Goal: Task Accomplishment & Management: Use online tool/utility

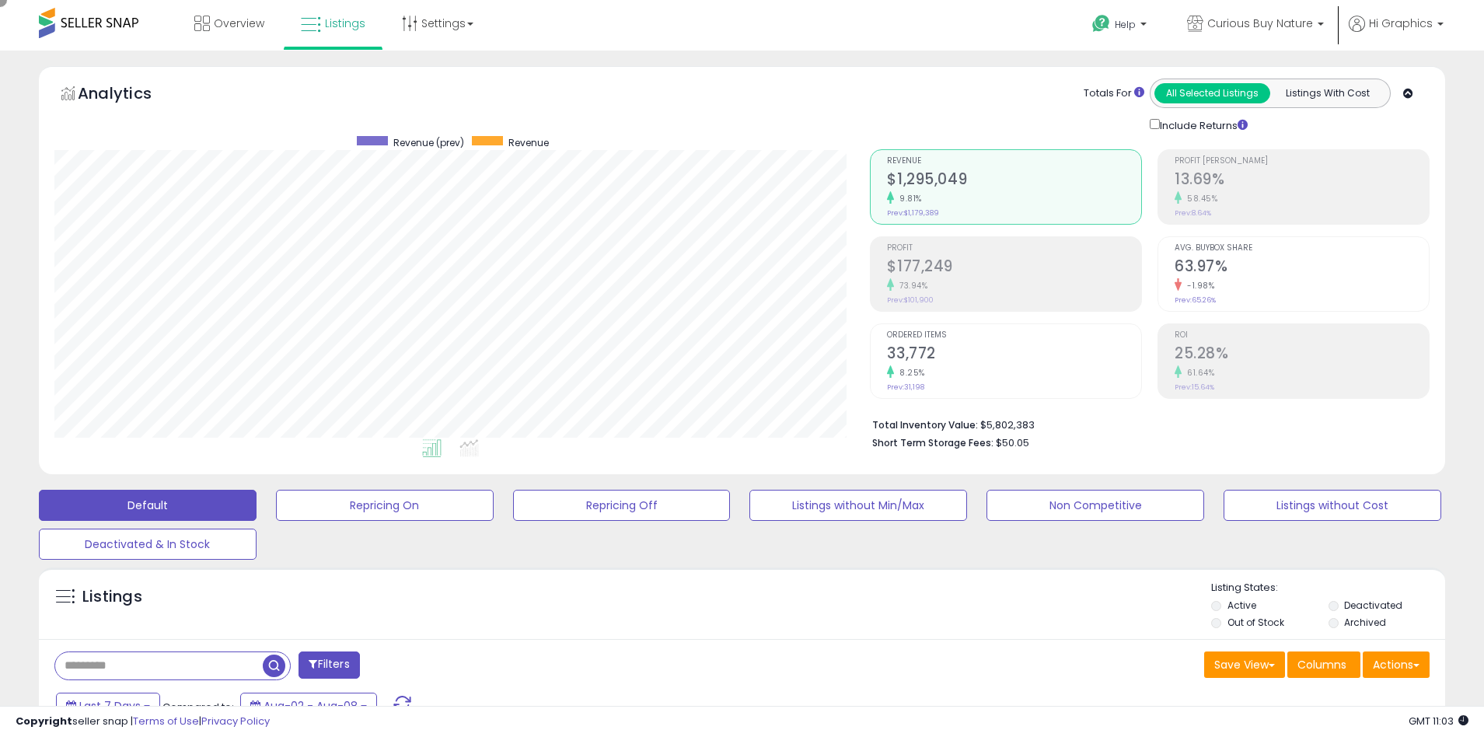
scroll to position [319, 816]
click at [1263, 23] on span "Curious Buy Nature" at bounding box center [1260, 24] width 106 height 16
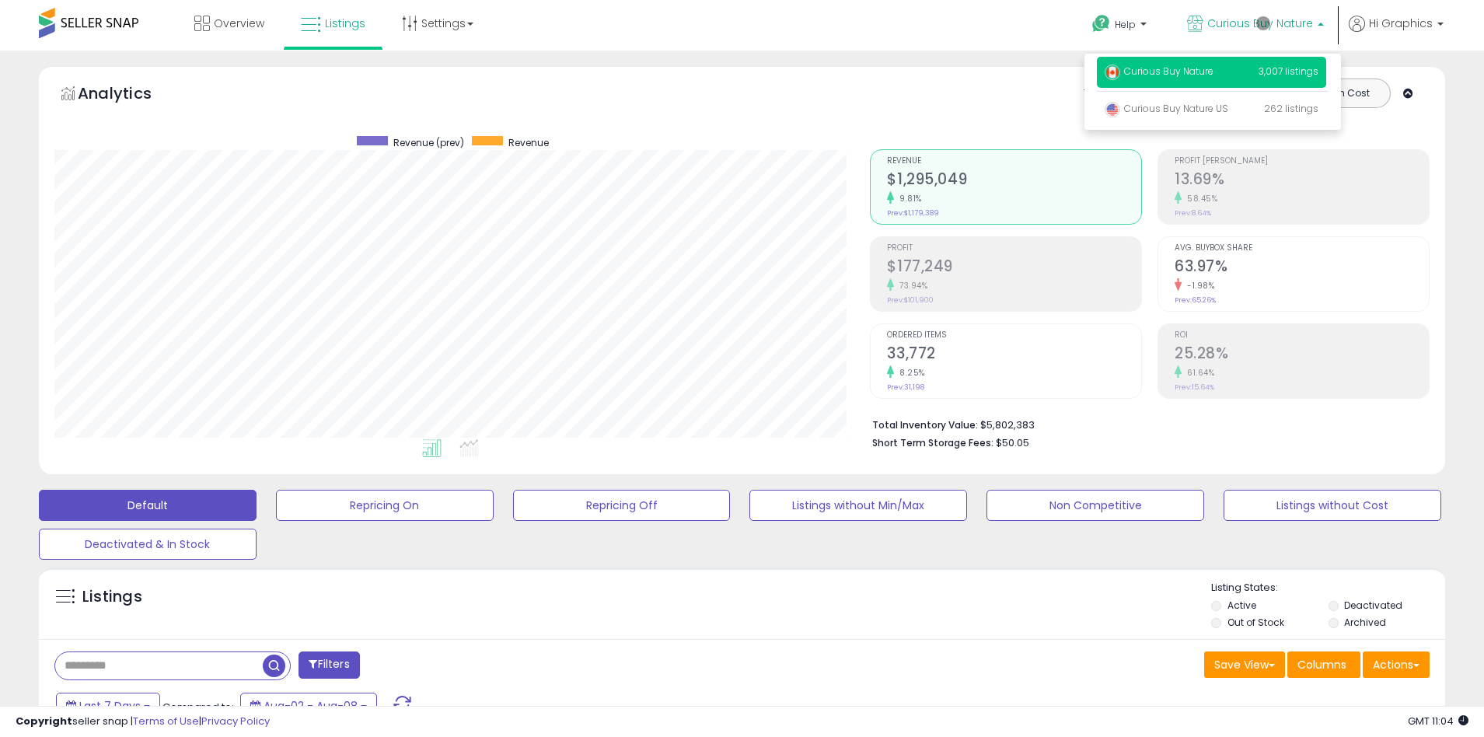
click at [1214, 74] on p "Curious Buy Nature 3,007 listings" at bounding box center [1211, 72] width 229 height 31
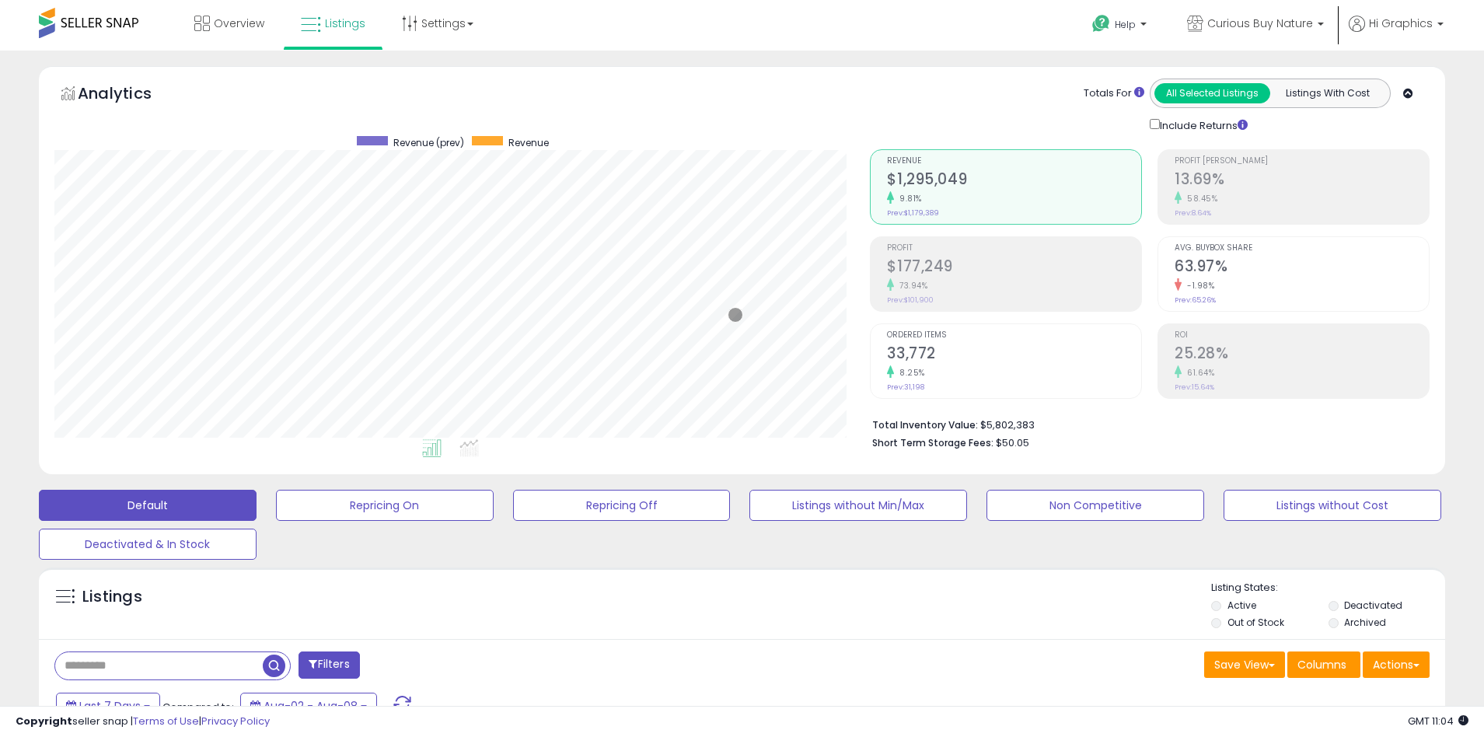
scroll to position [337, 0]
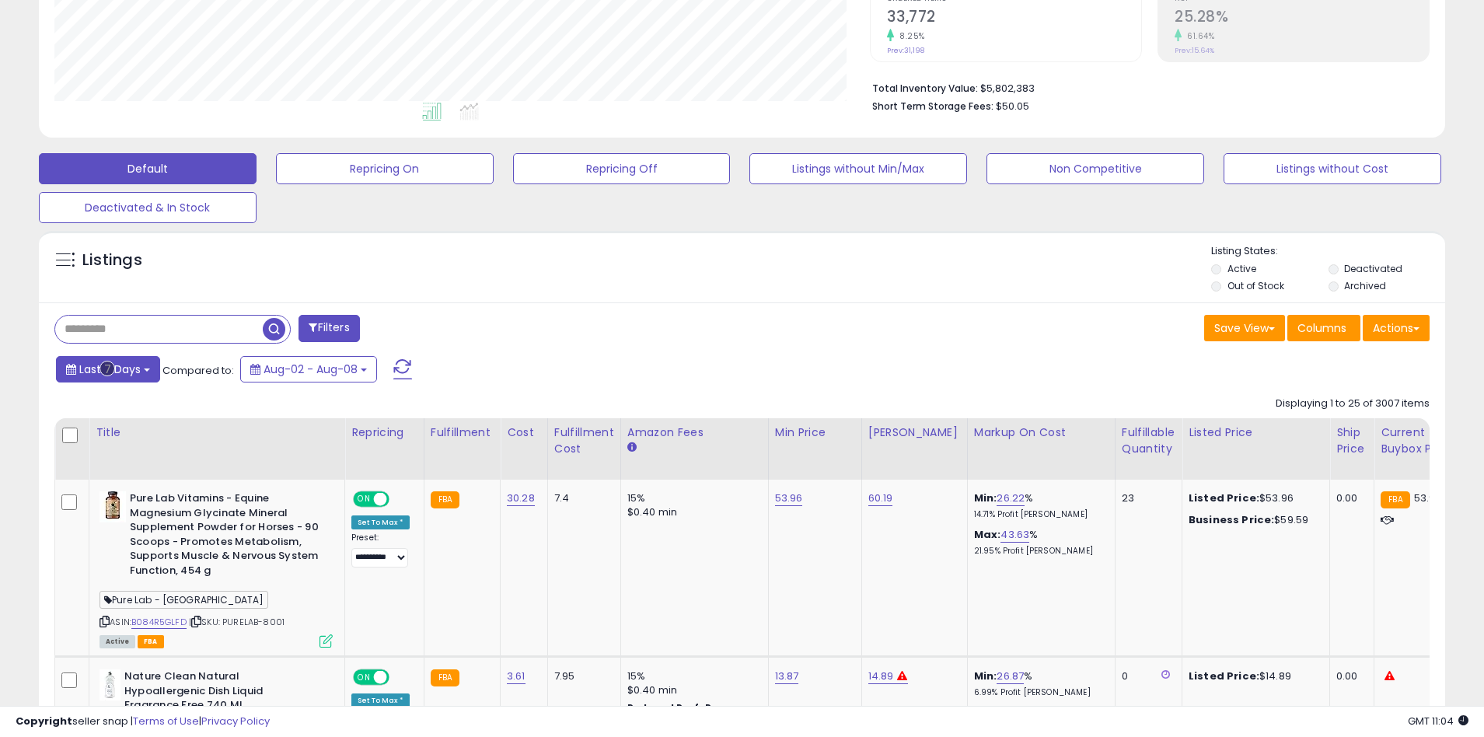
click at [107, 369] on span "Last 7 Days" at bounding box center [109, 370] width 61 height 16
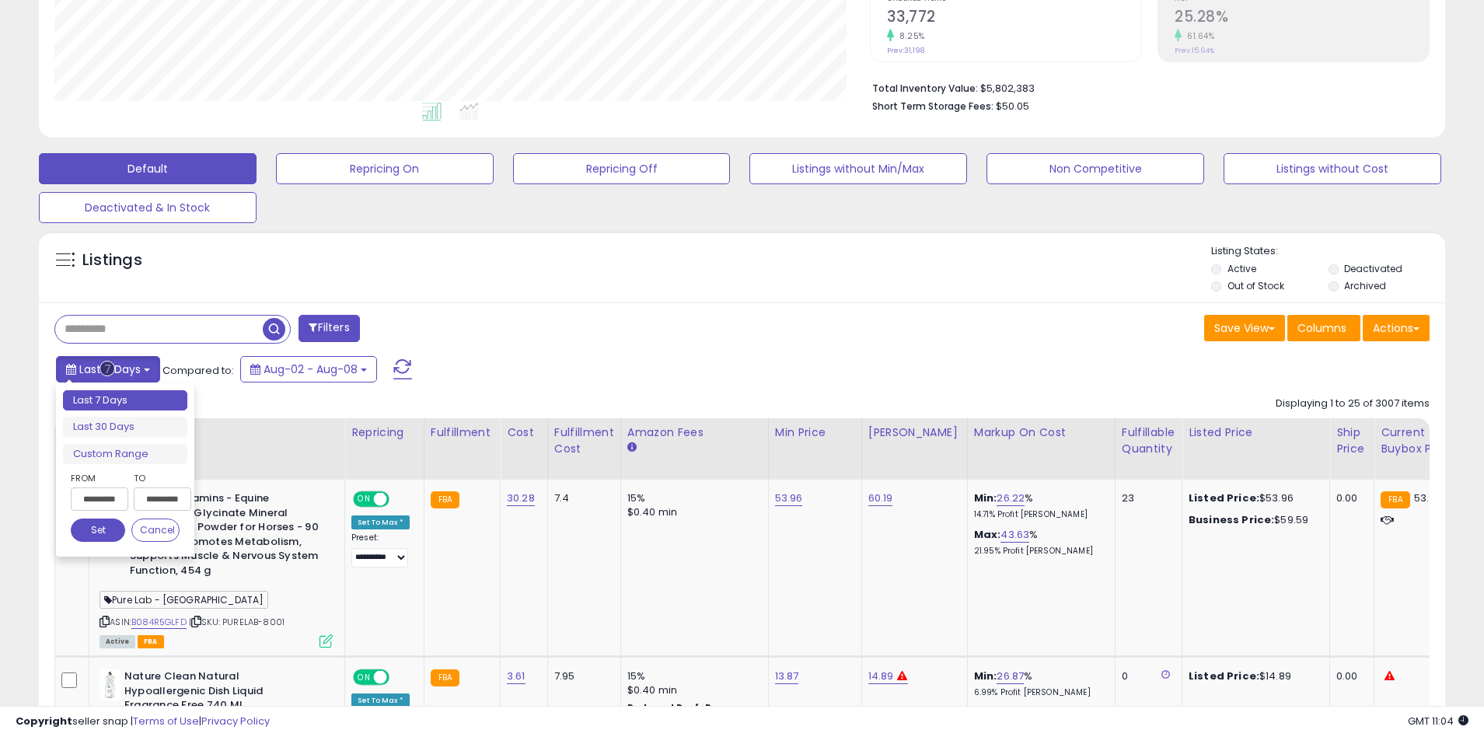
type input "**********"
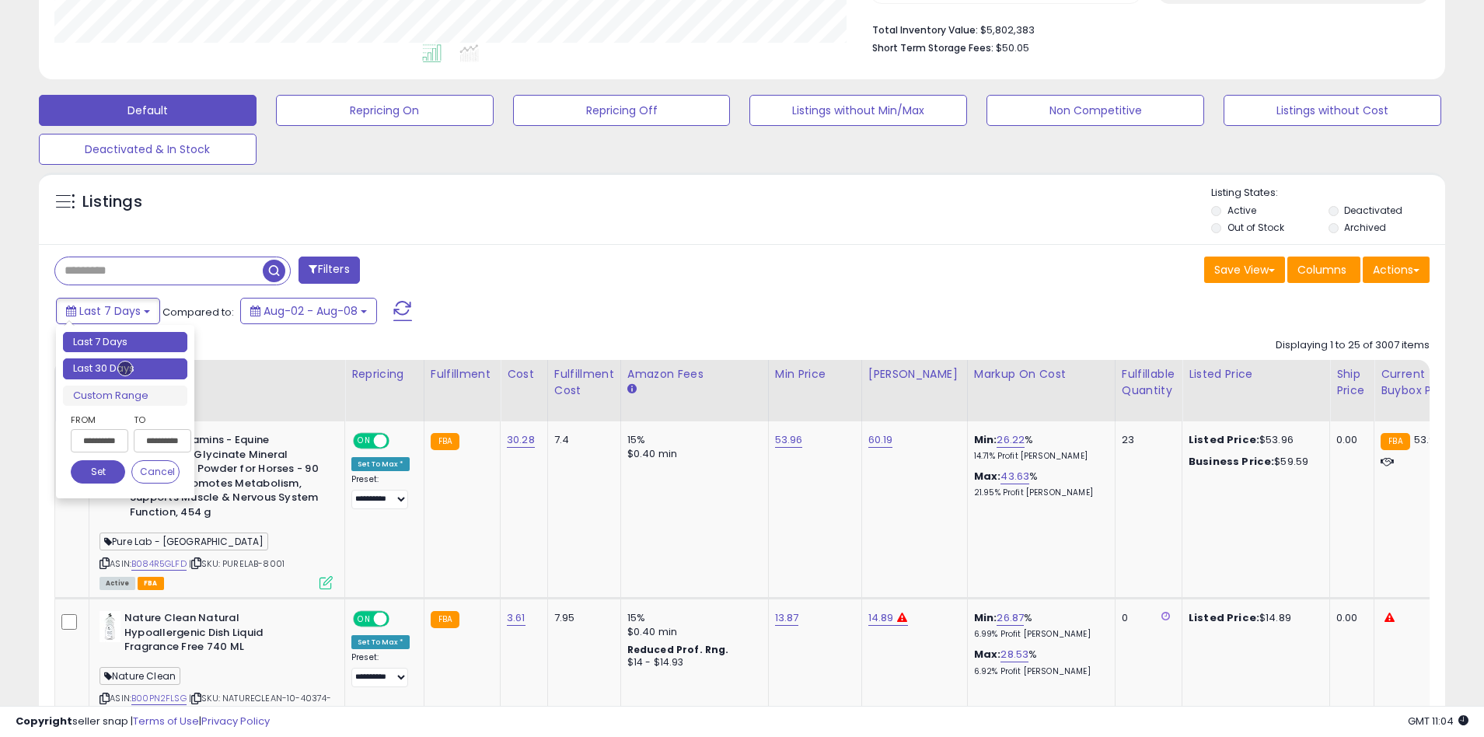
click at [125, 369] on li "Last 30 Days" at bounding box center [125, 368] width 124 height 21
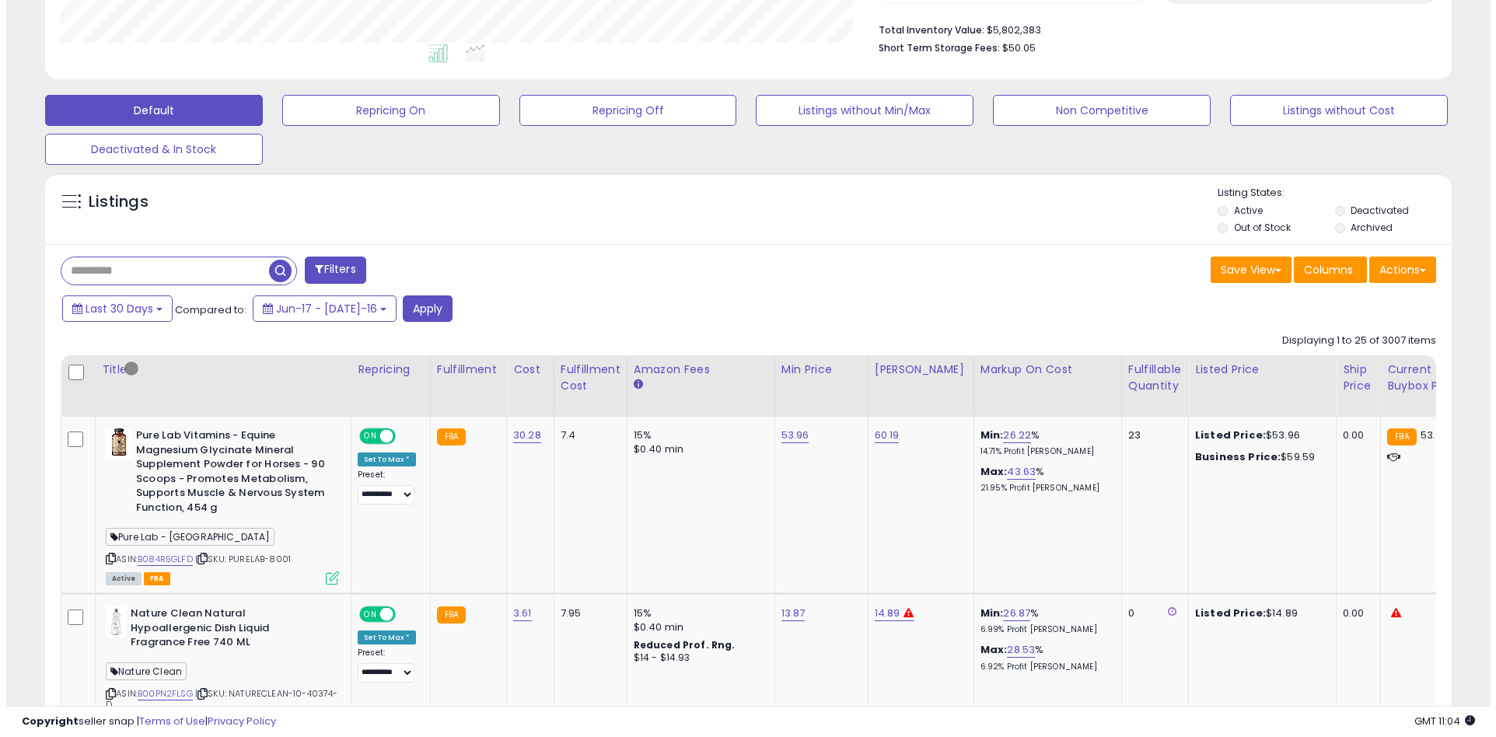
scroll to position [296, 0]
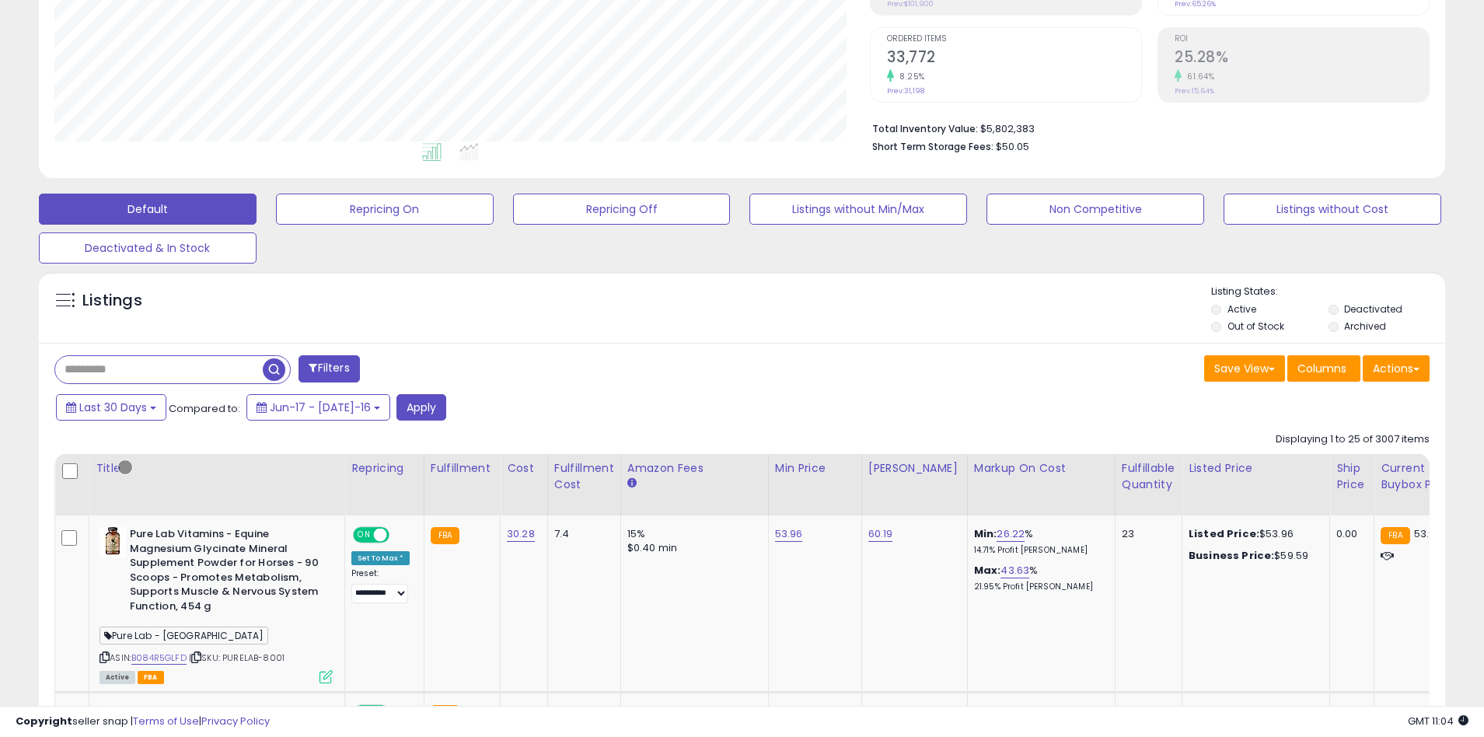
click at [330, 369] on button "Filters" at bounding box center [329, 368] width 61 height 27
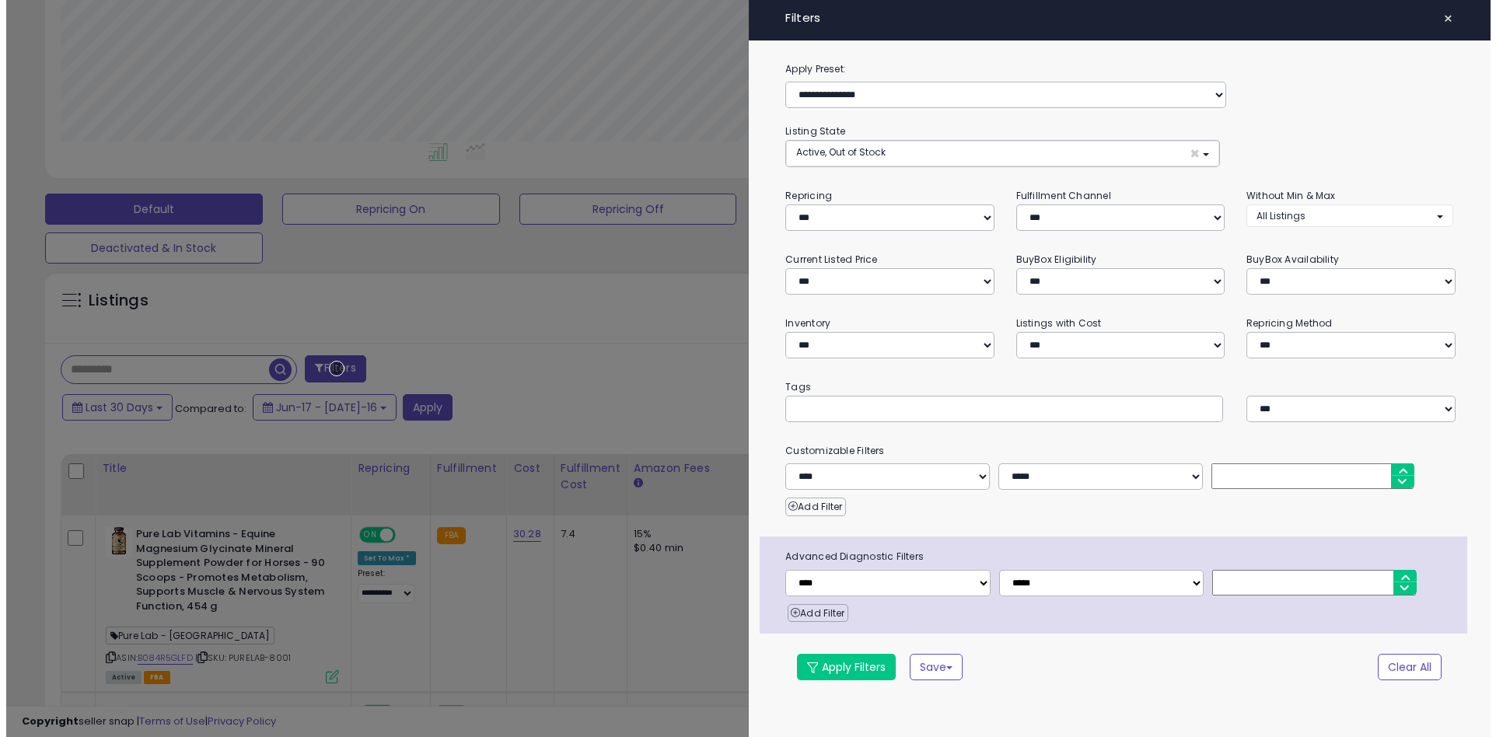
scroll to position [319, 823]
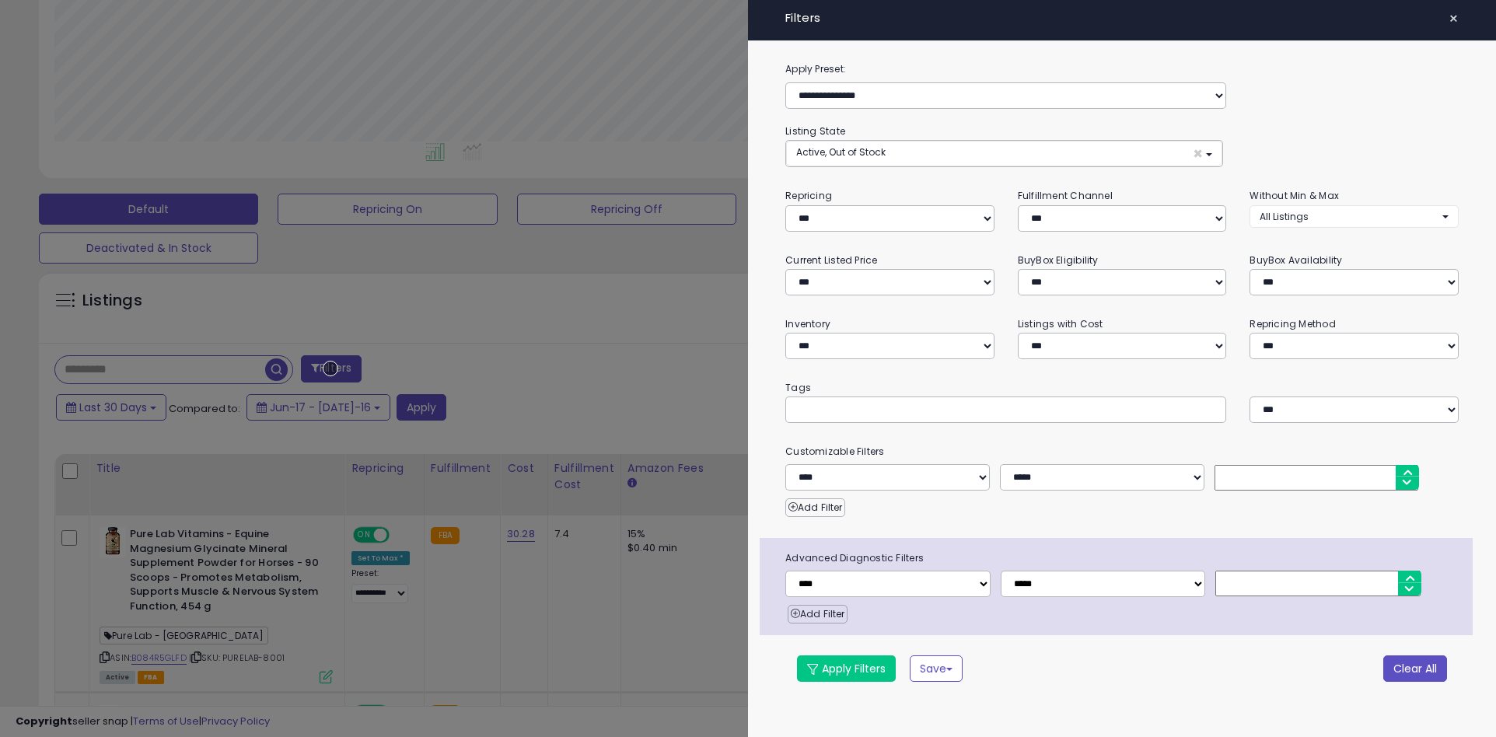
click at [1414, 668] on button "Clear All" at bounding box center [1415, 668] width 64 height 26
select select "*"
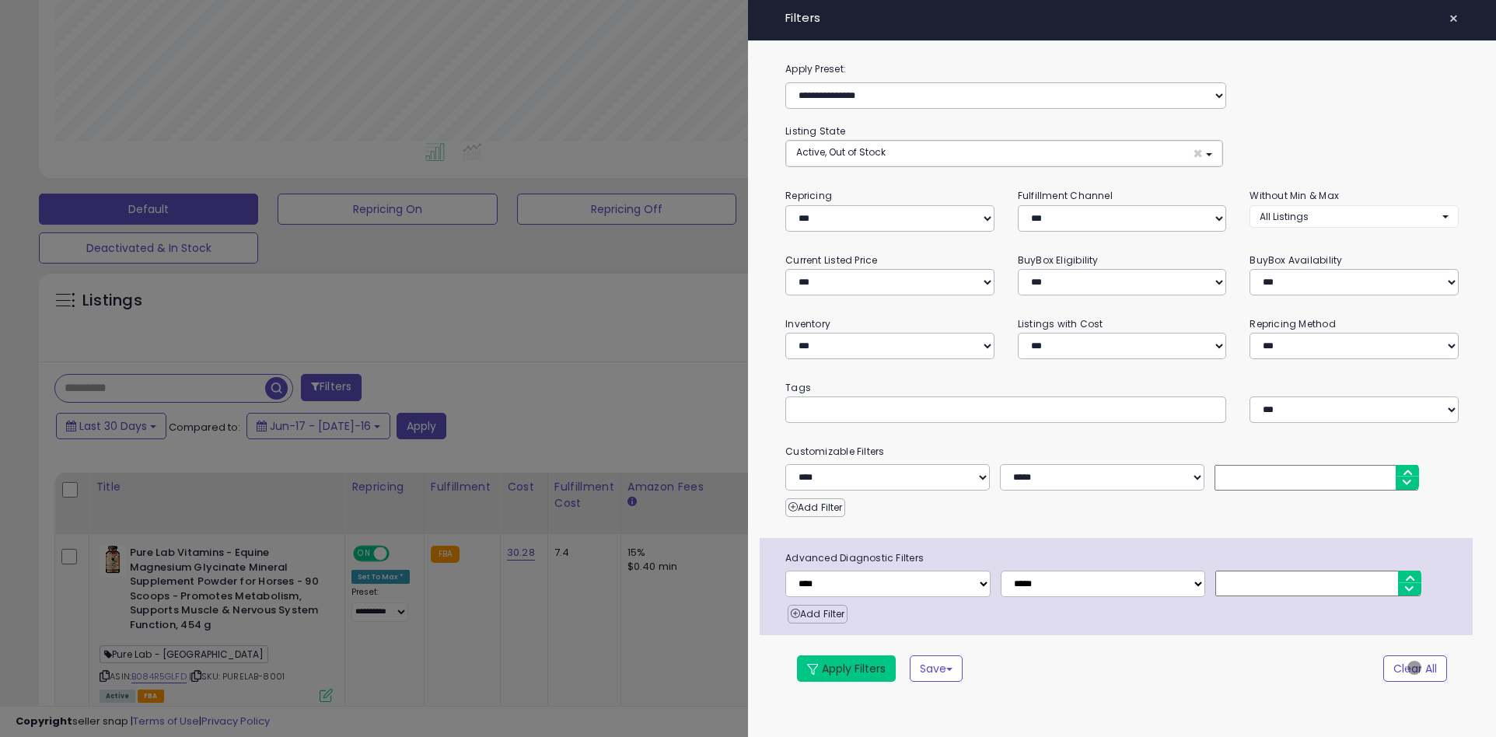
click at [847, 668] on button "Apply Filters" at bounding box center [846, 668] width 99 height 26
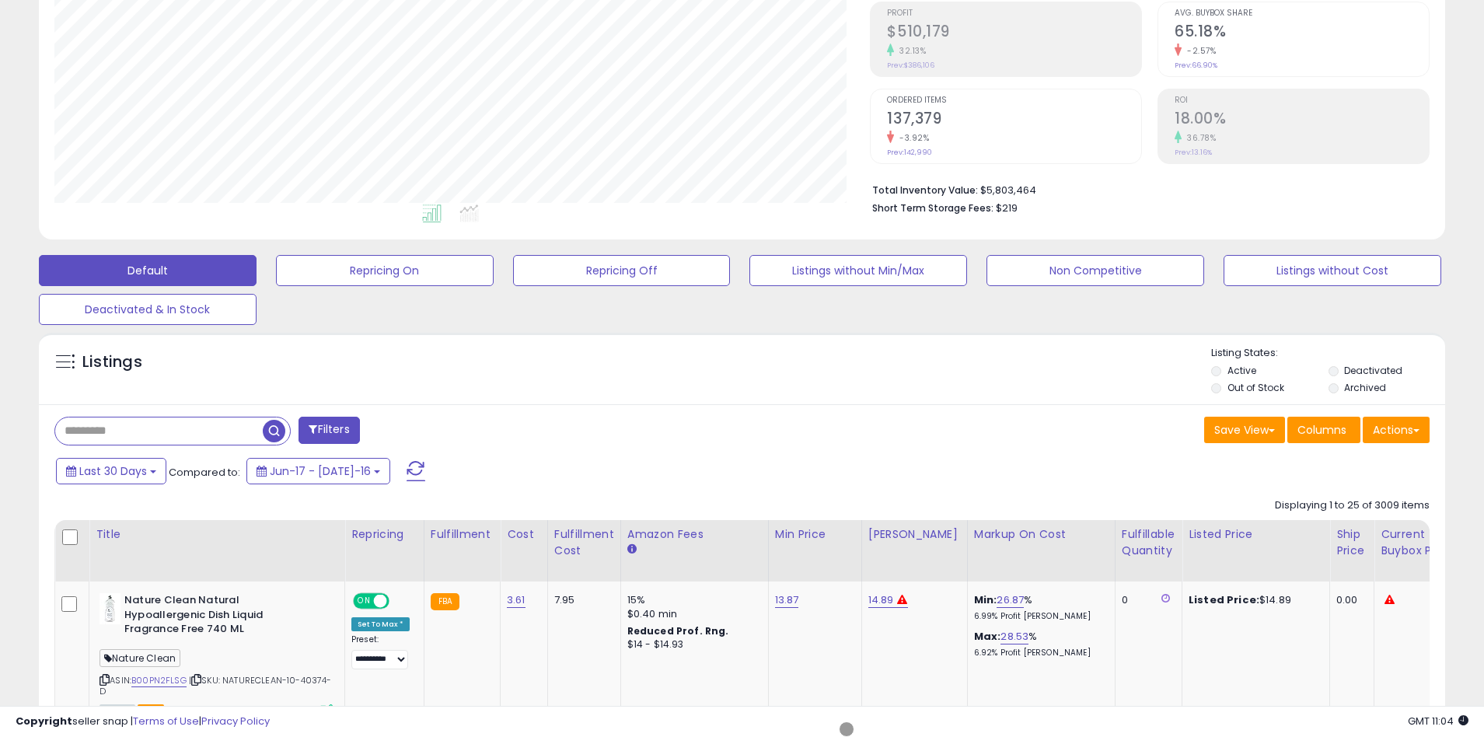
scroll to position [295, 0]
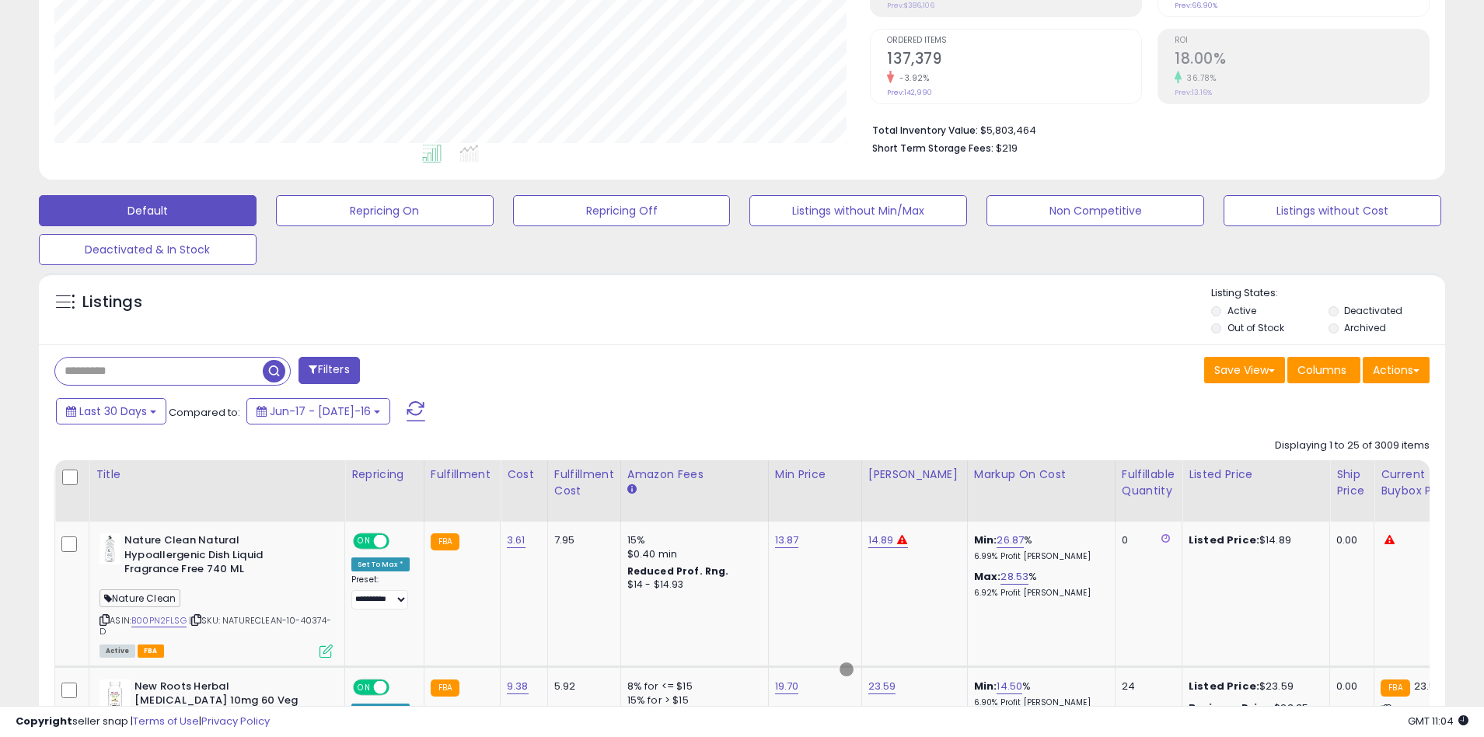
click at [276, 369] on span "button" at bounding box center [274, 371] width 23 height 23
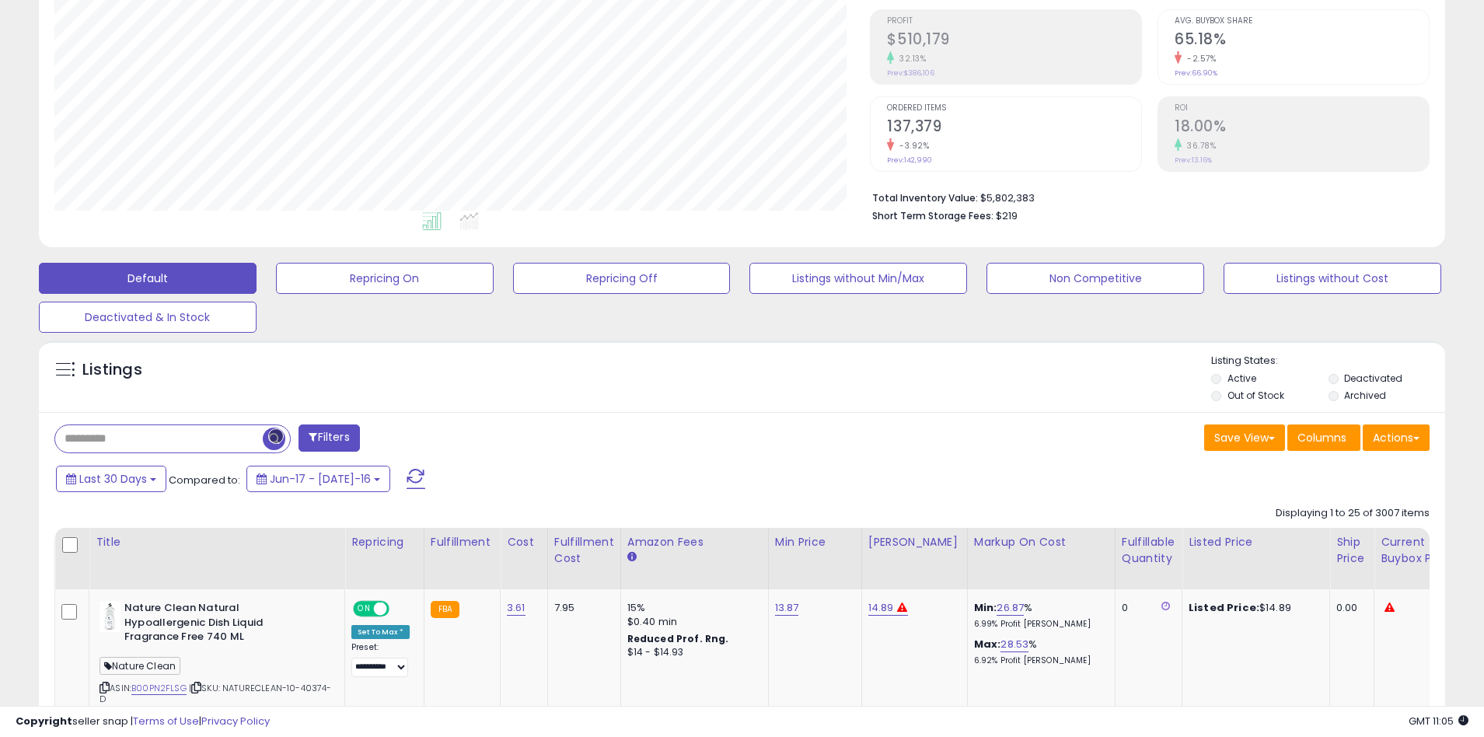
scroll to position [295, 0]
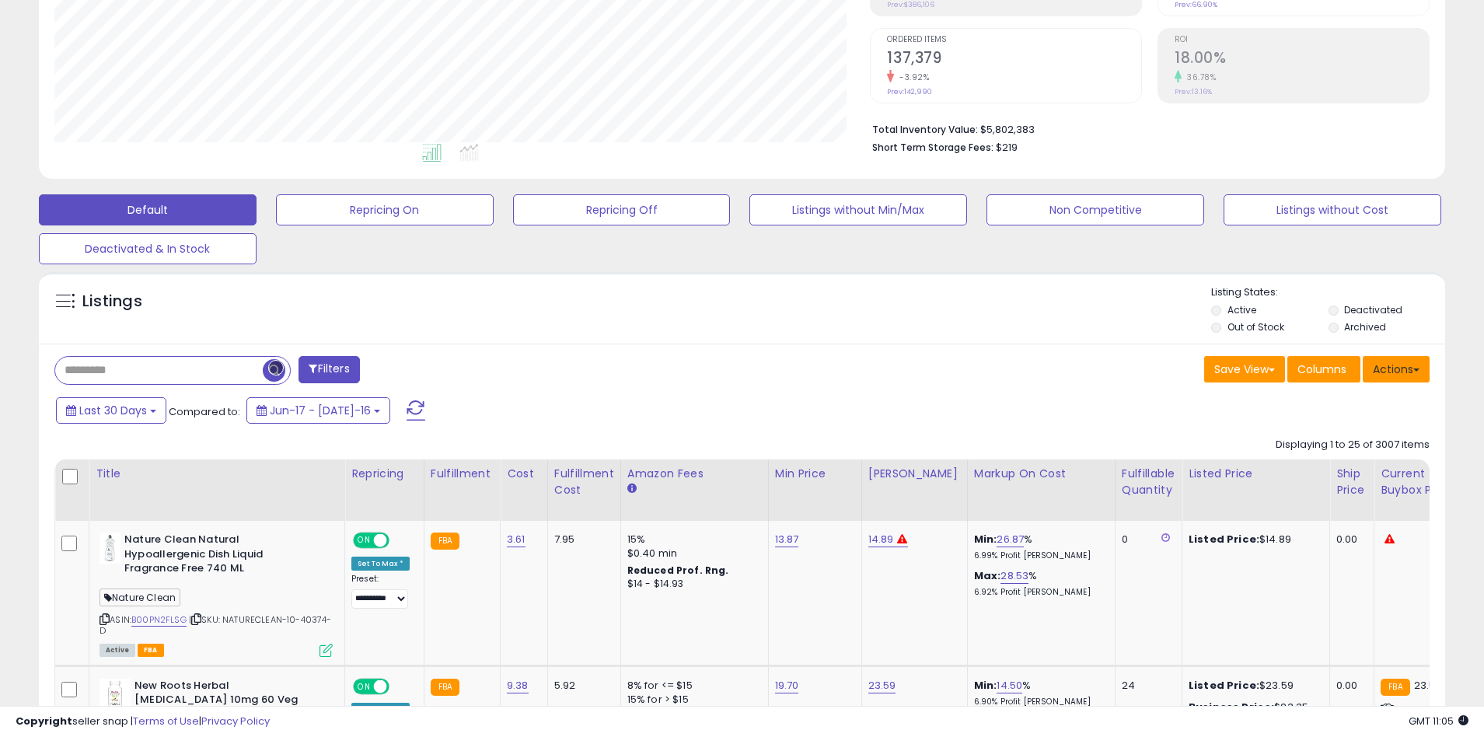
click at [1396, 369] on button "Actions" at bounding box center [1396, 369] width 67 height 26
click at [1333, 468] on link "Export All Columns" at bounding box center [1333, 468] width 170 height 24
